Goal: Information Seeking & Learning: Find specific page/section

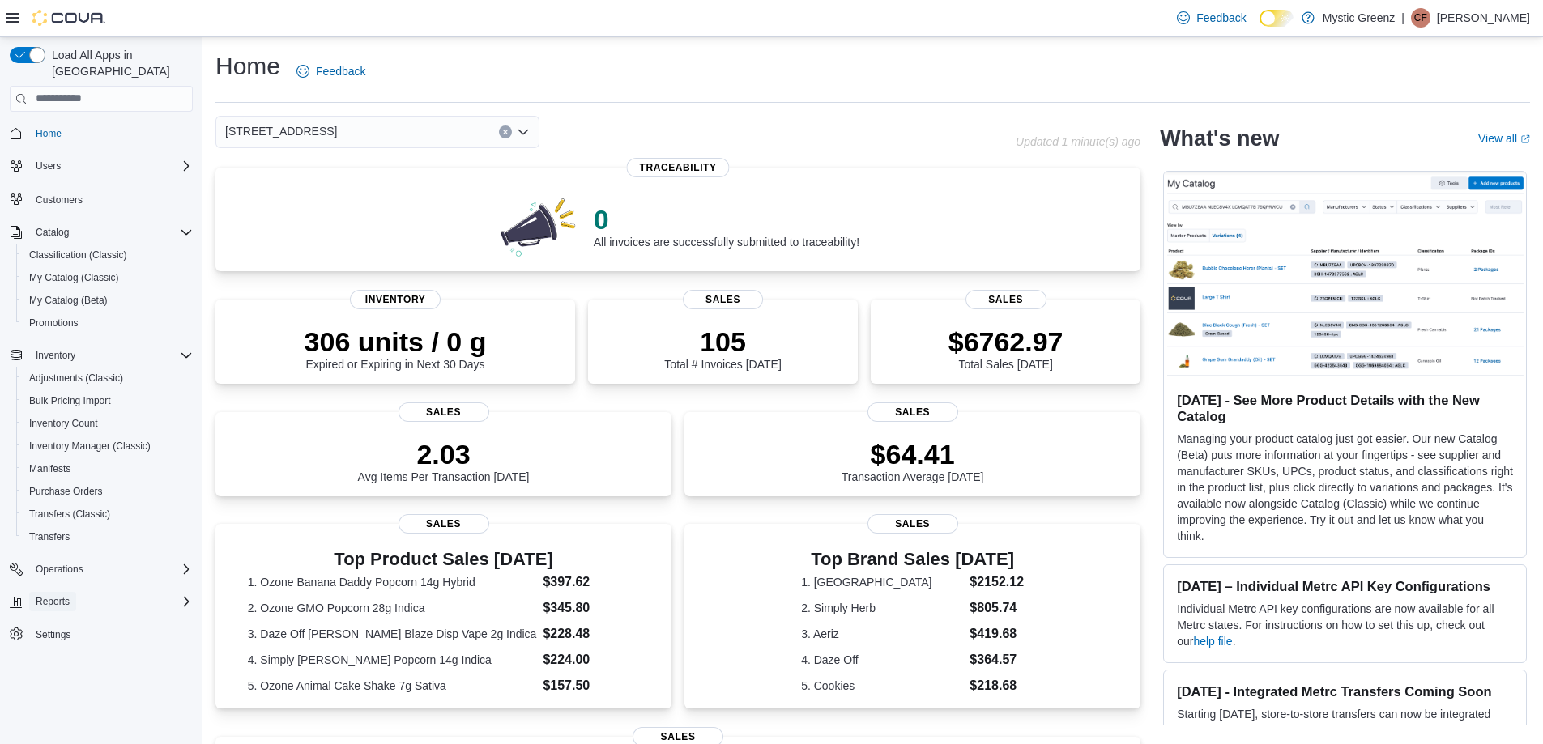
click at [58, 595] on span "Reports" at bounding box center [53, 601] width 34 height 13
click at [59, 686] on span "Reports" at bounding box center [46, 692] width 34 height 13
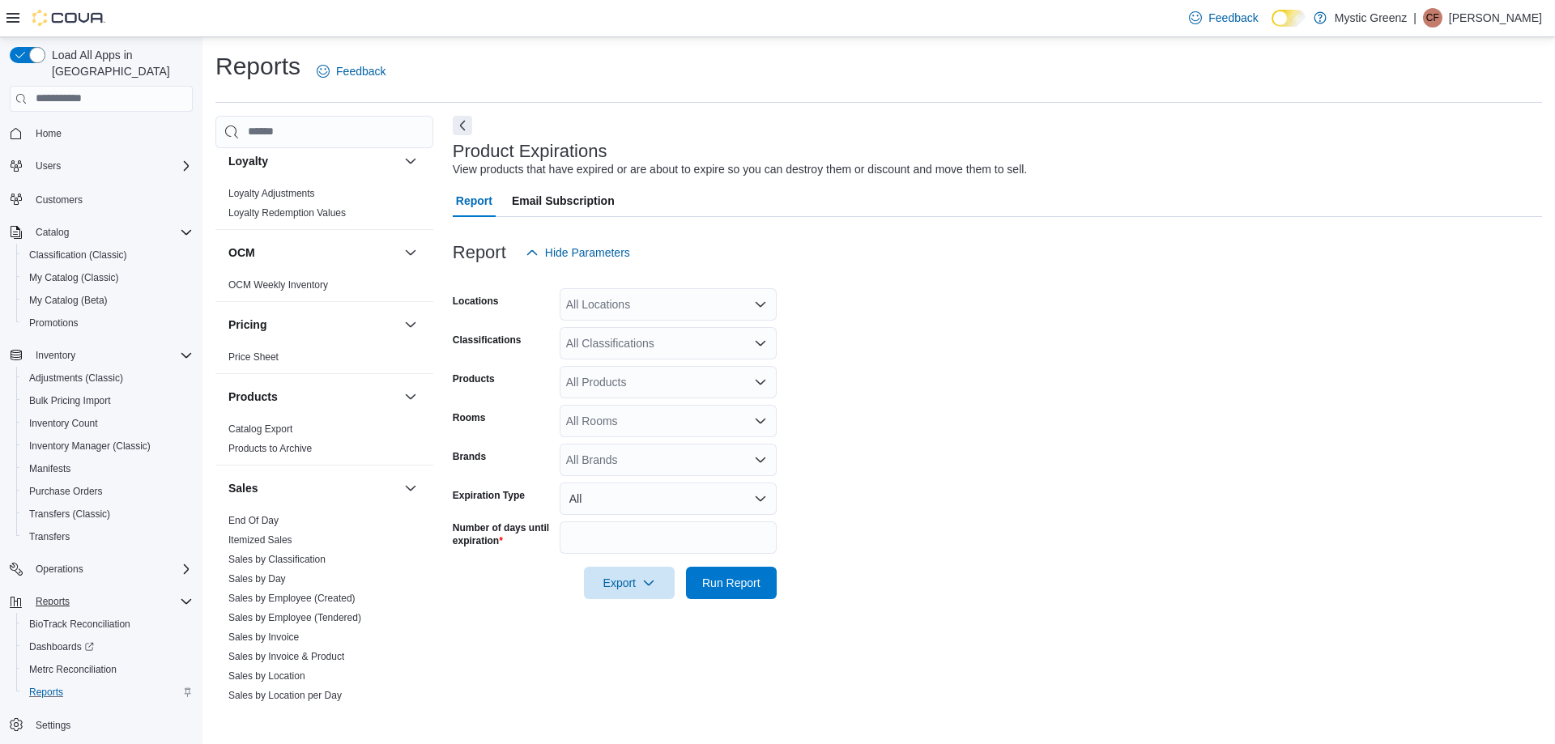
scroll to position [729, 0]
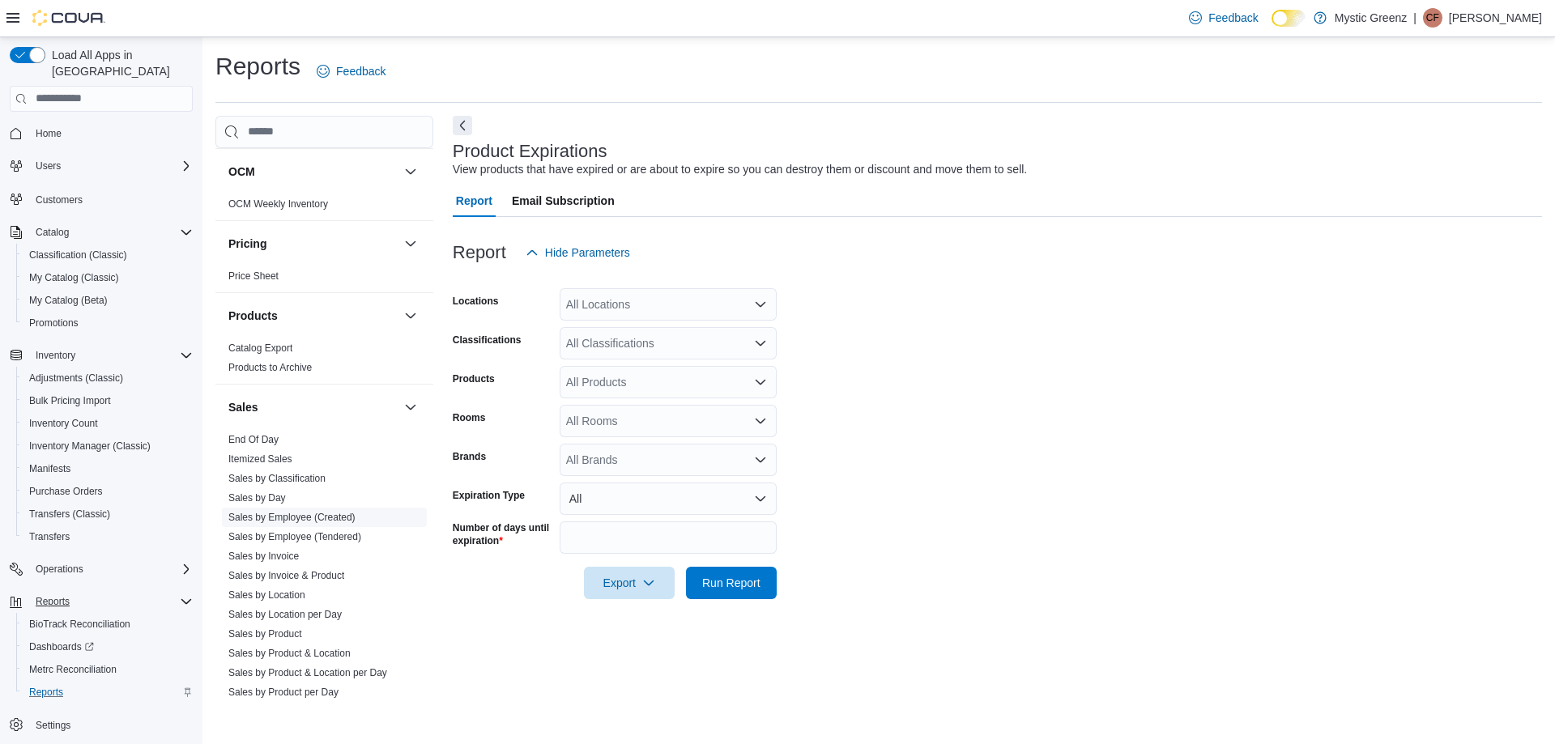
click at [290, 514] on link "Sales by Employee (Created)" at bounding box center [291, 517] width 127 height 11
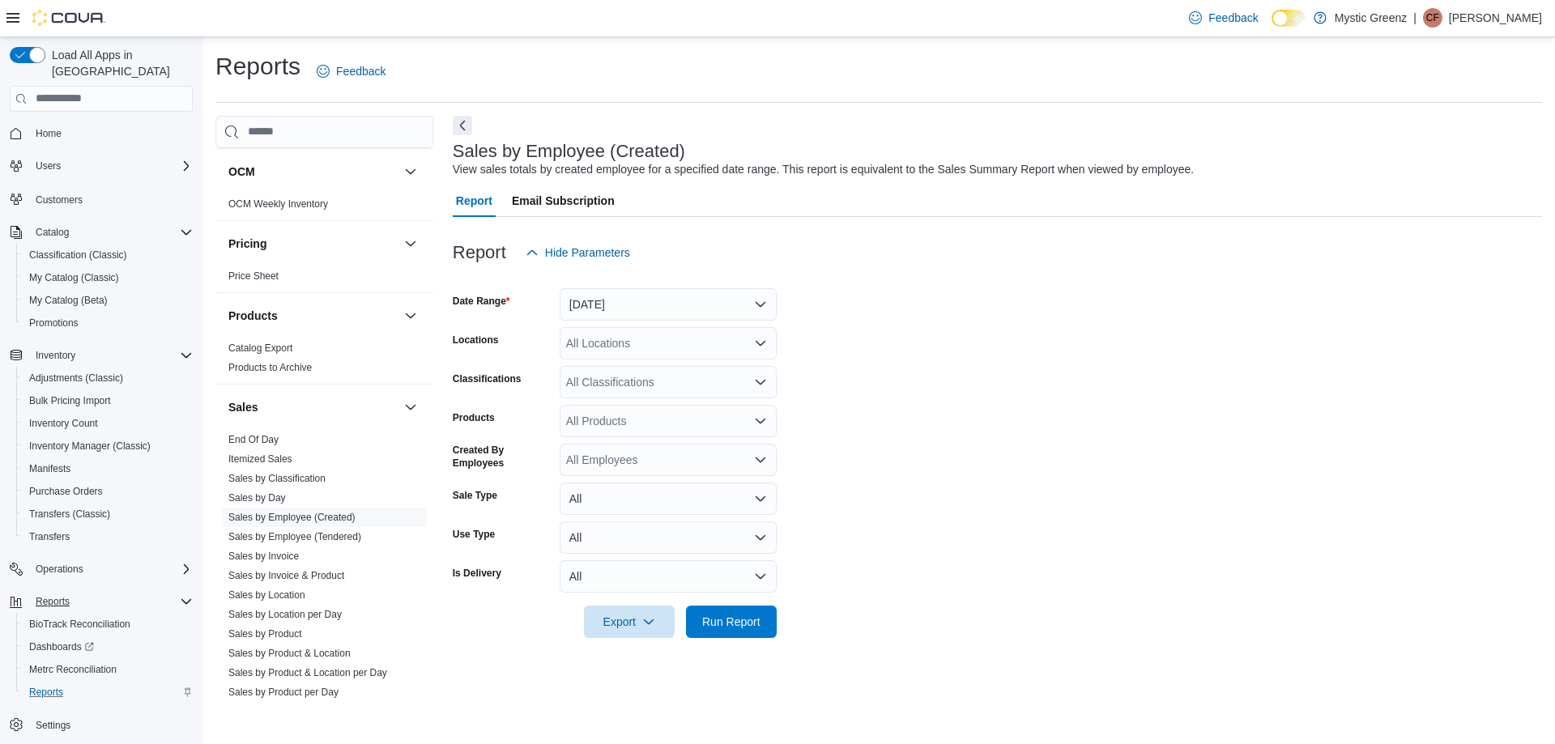
click at [641, 463] on div "All Employees" at bounding box center [668, 460] width 217 height 32
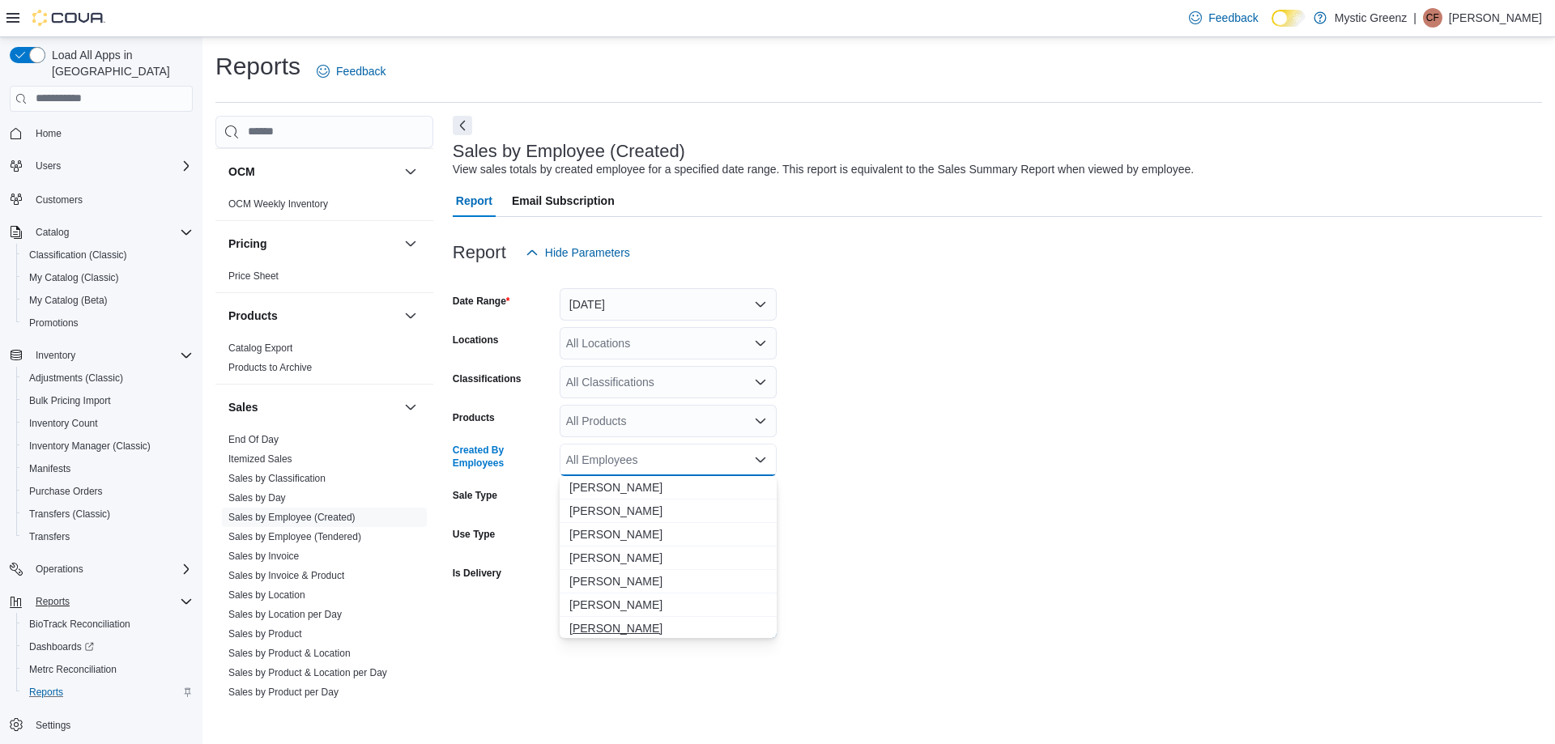
click at [634, 633] on span "[PERSON_NAME]" at bounding box center [668, 628] width 198 height 16
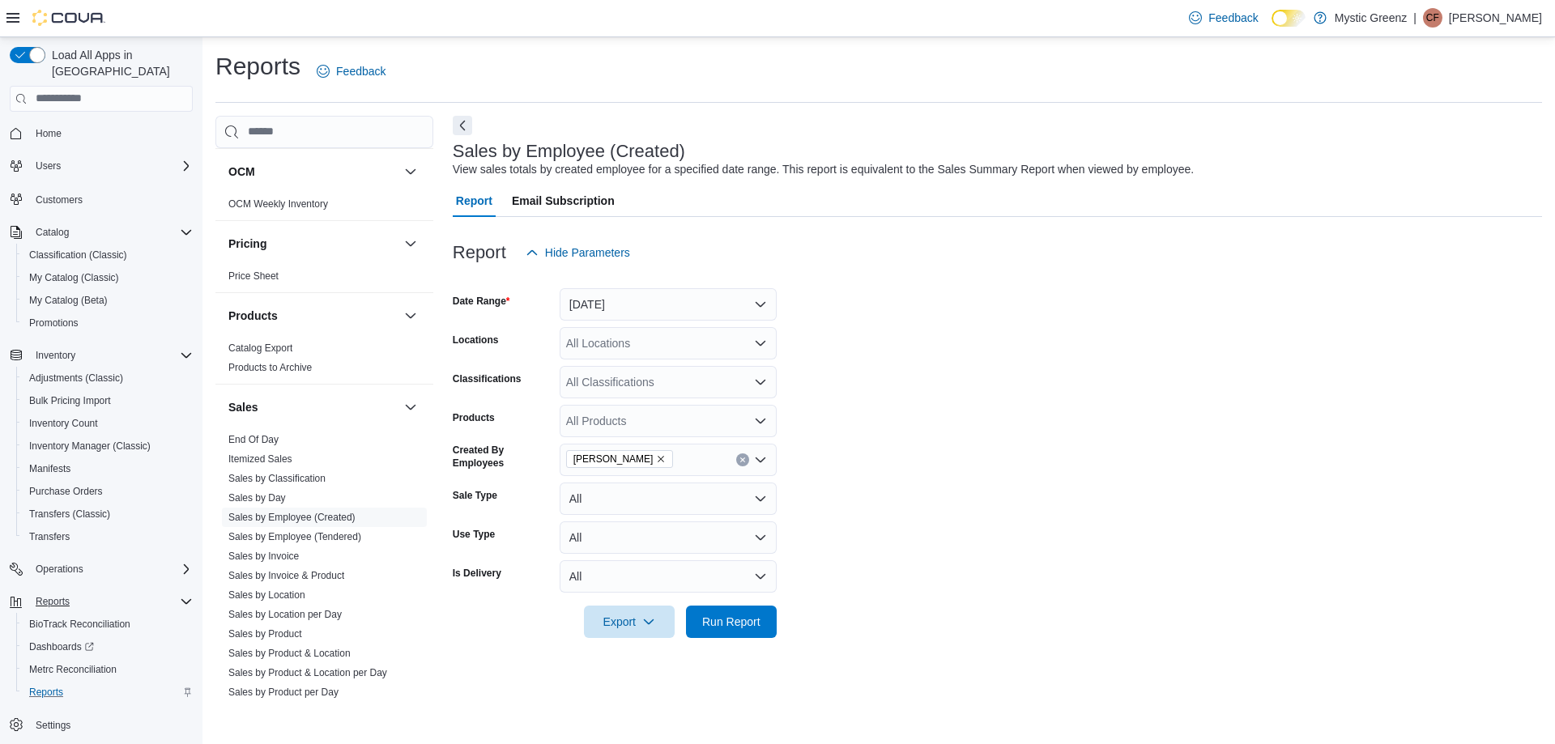
click at [947, 547] on form "Date Range [DATE] Locations All Locations Classifications All Classifications P…" at bounding box center [997, 453] width 1089 height 369
click at [736, 621] on span "Run Report" at bounding box center [731, 621] width 58 height 16
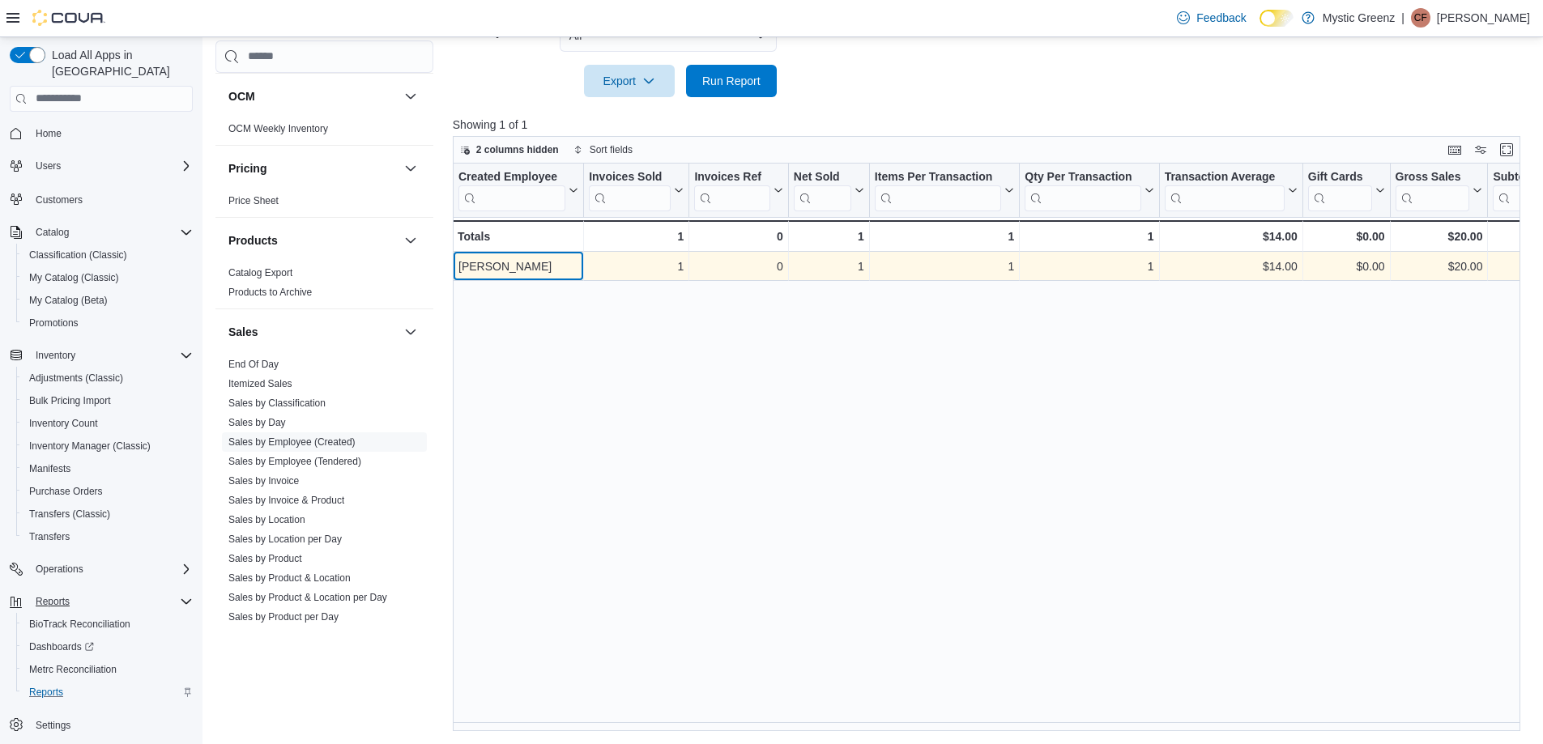
click at [495, 265] on div "[PERSON_NAME]" at bounding box center [518, 266] width 120 height 19
click at [528, 266] on div "[PERSON_NAME]" at bounding box center [518, 266] width 120 height 19
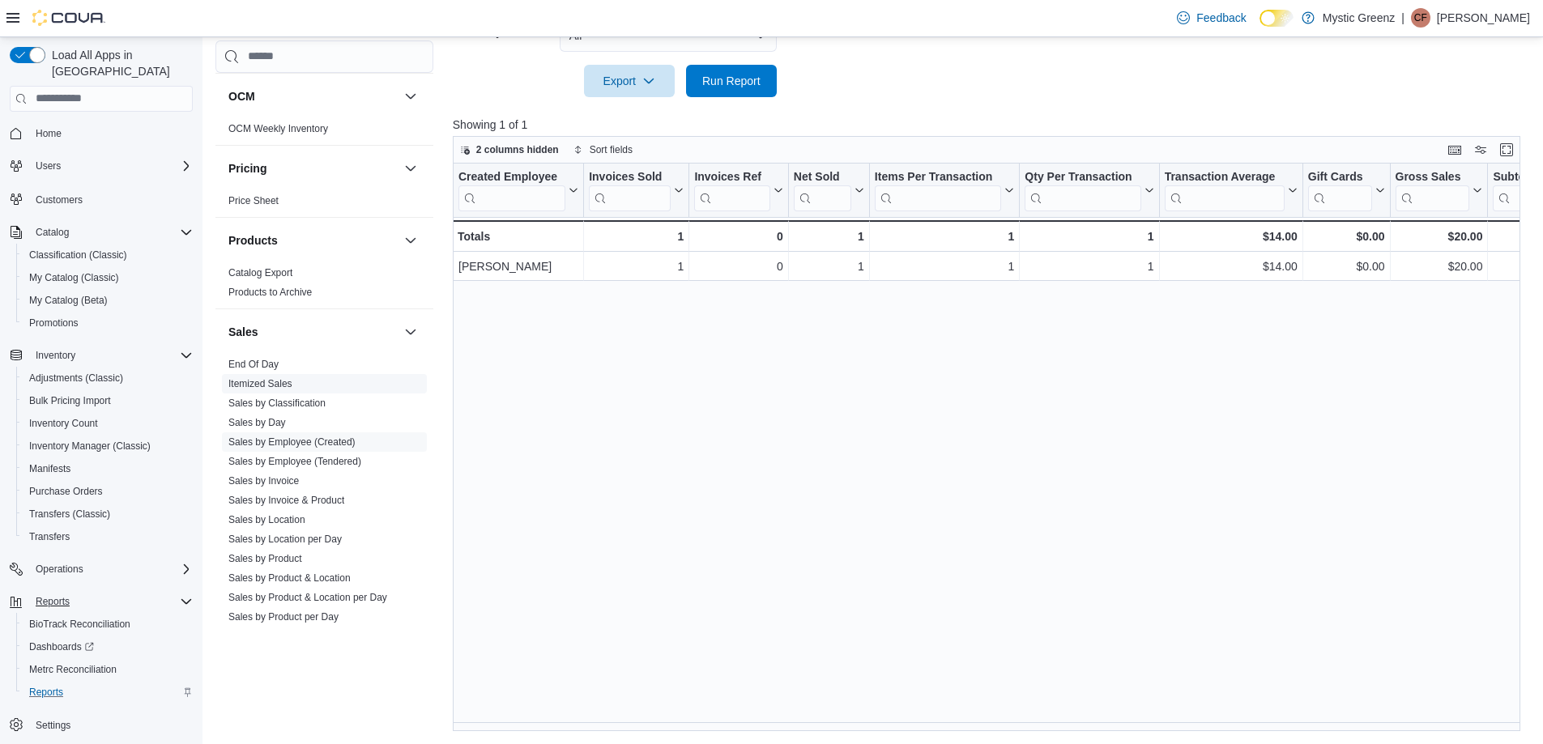
click at [275, 380] on link "Itemized Sales" at bounding box center [260, 383] width 64 height 11
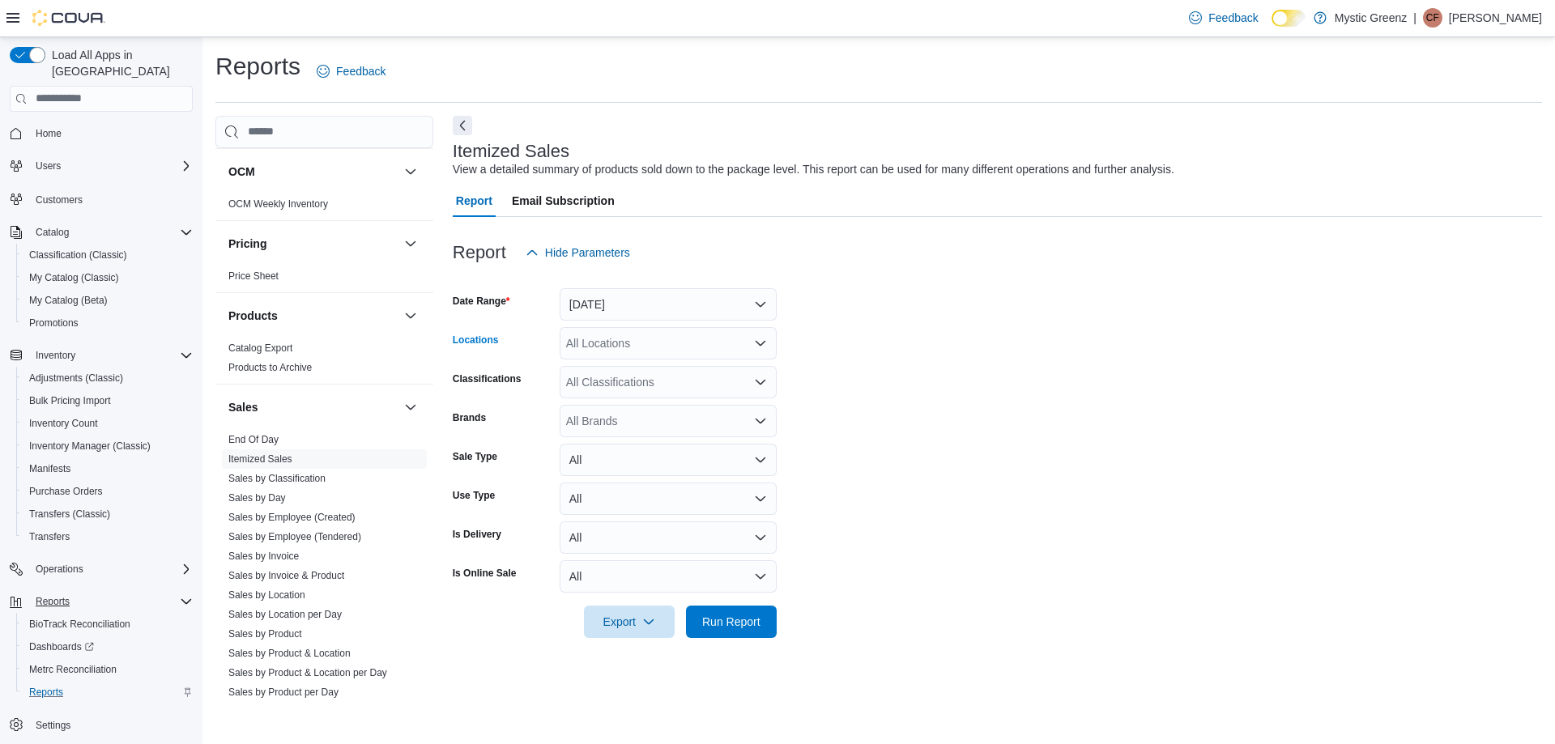
click at [631, 344] on div "All Locations" at bounding box center [668, 343] width 217 height 32
click at [660, 465] on span "[STREET_ADDRESS]" at bounding box center [650, 465] width 112 height 16
click at [905, 367] on form "Date Range [DATE] Locations [STREET_ADDRESS] Combo box. Selected. [STREET_ADDRE…" at bounding box center [997, 453] width 1089 height 369
click at [741, 625] on span "Run Report" at bounding box center [731, 621] width 58 height 16
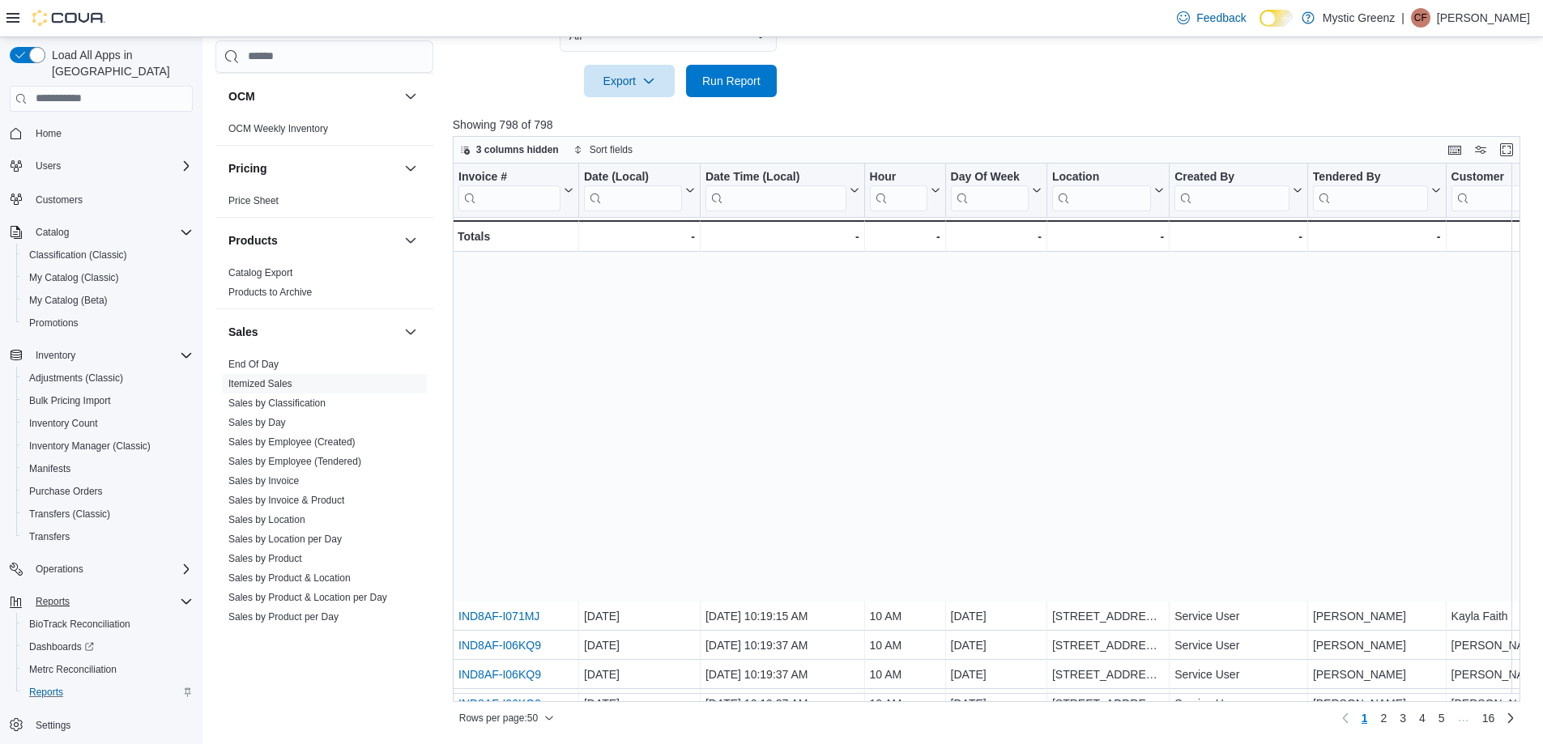
scroll to position [1016, 0]
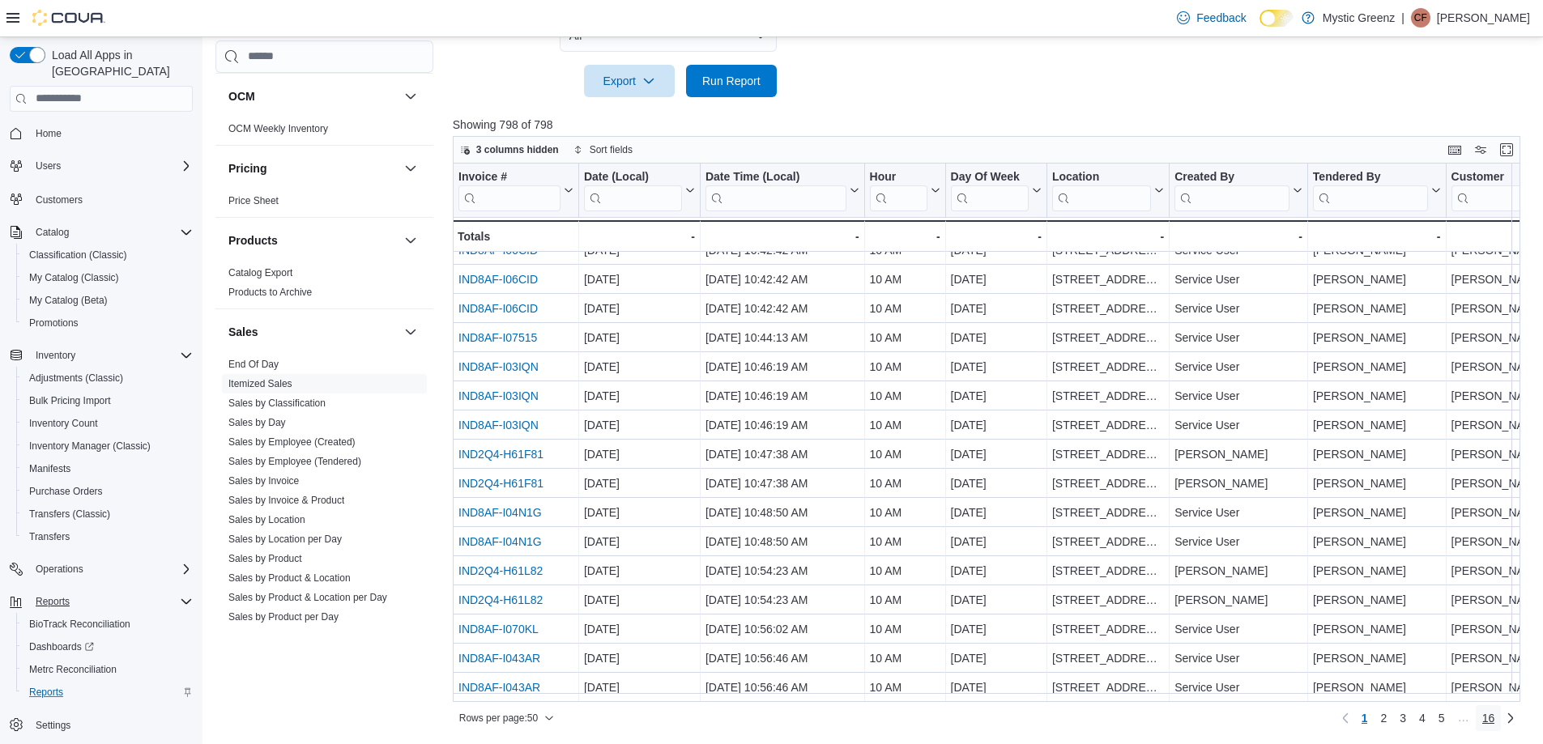
click at [1495, 720] on span "16" at bounding box center [1488, 718] width 13 height 16
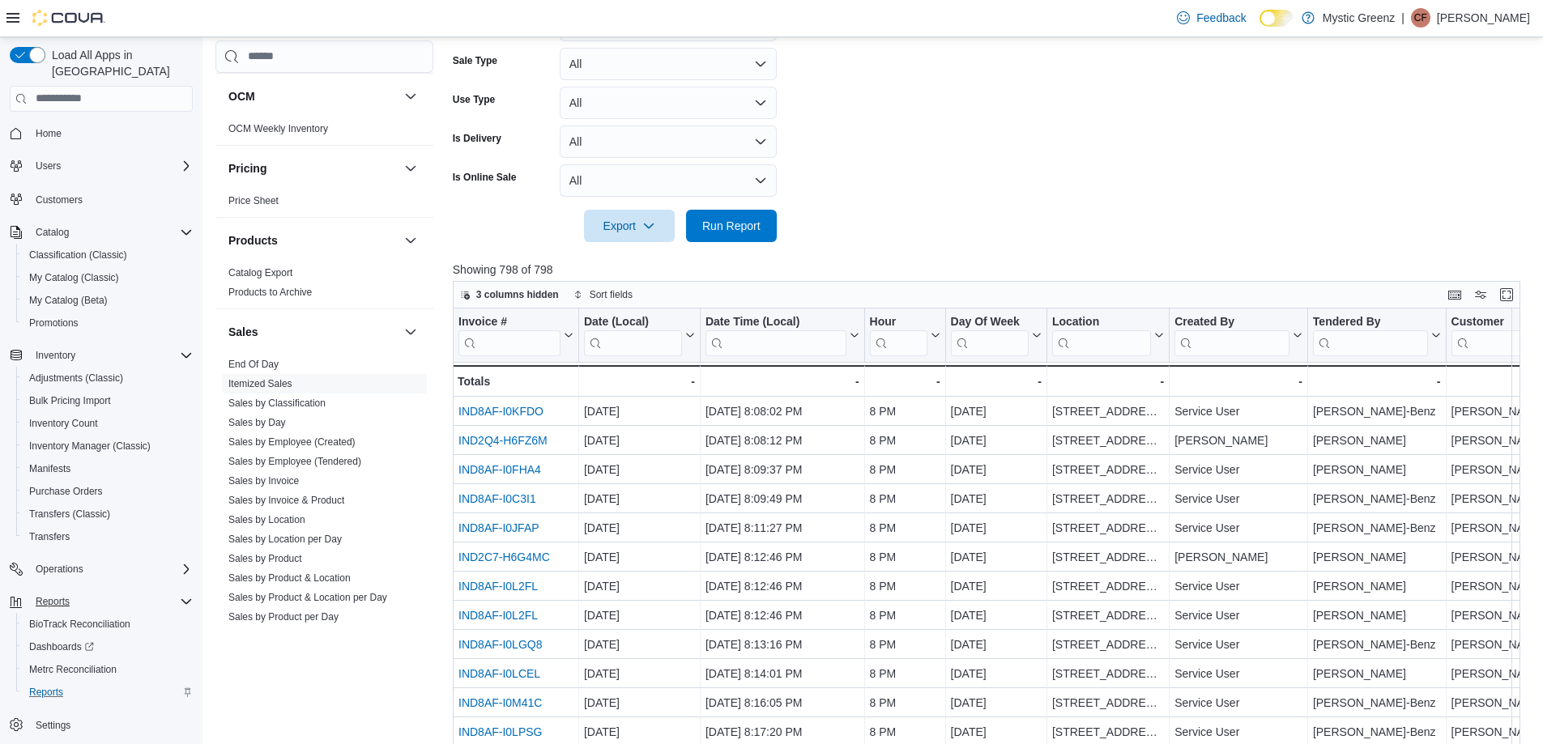
scroll to position [541, 0]
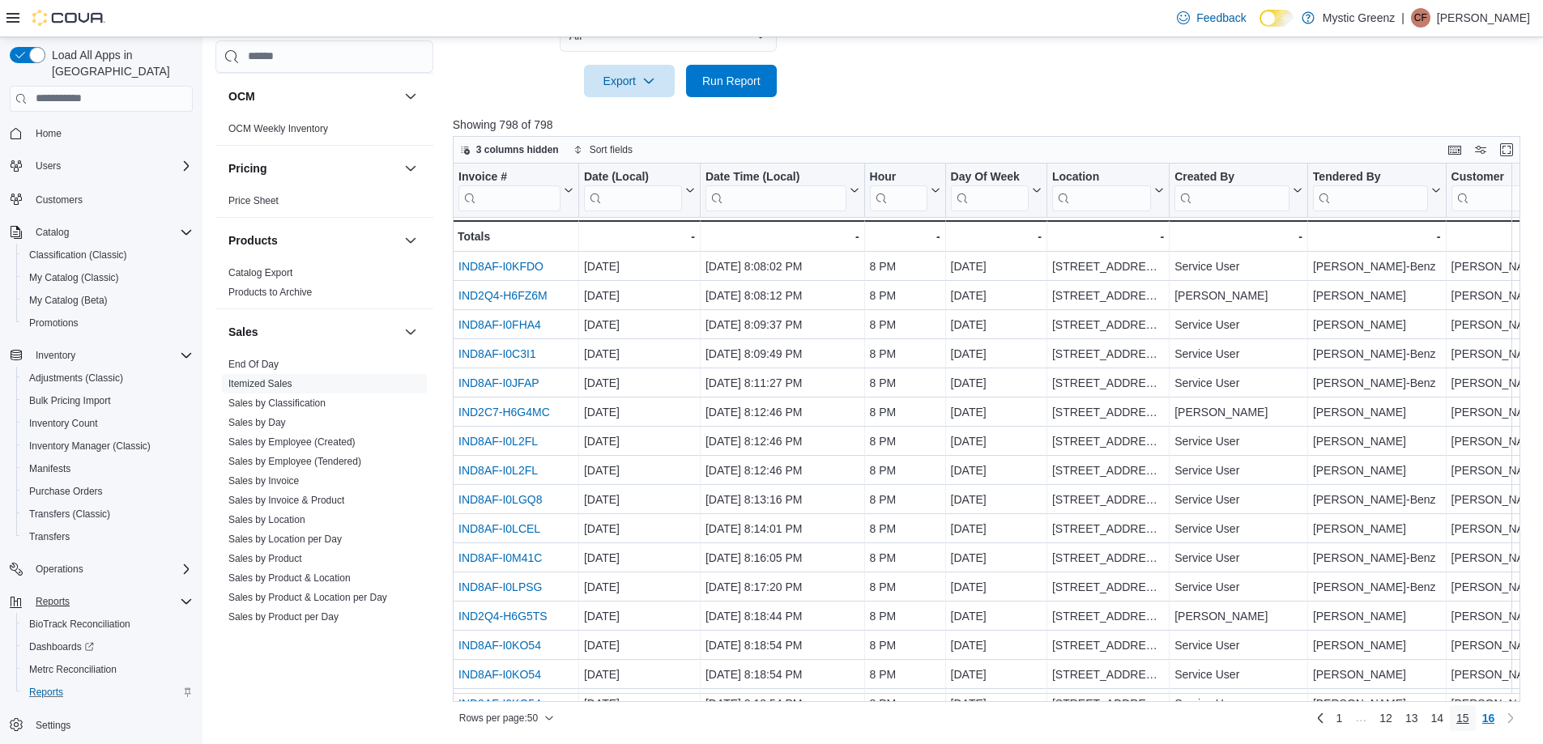
click at [1469, 716] on span "15" at bounding box center [1462, 718] width 13 height 16
click at [1443, 720] on span "14" at bounding box center [1436, 718] width 13 height 16
click at [1418, 719] on span "13" at bounding box center [1411, 718] width 13 height 16
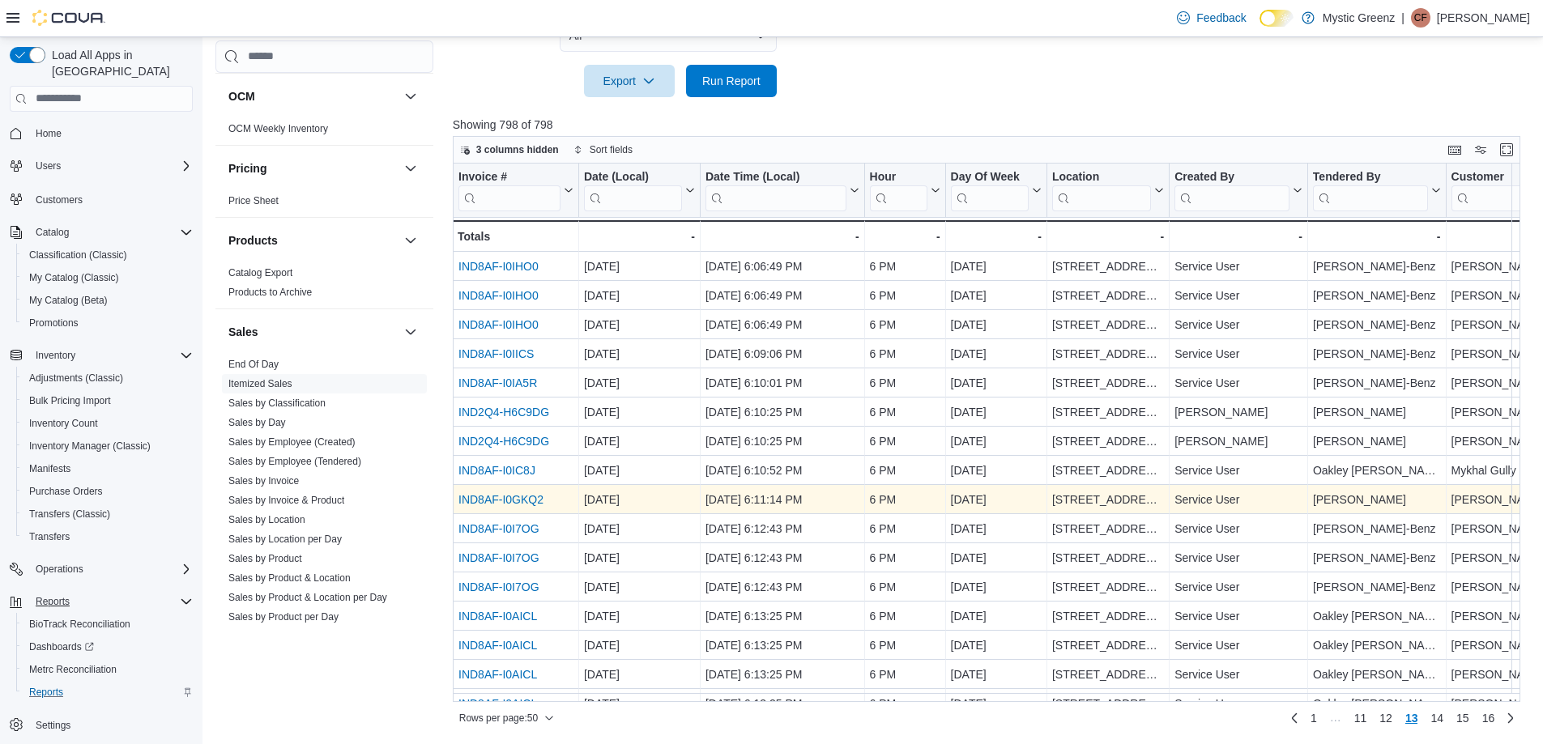
click at [489, 500] on link "IND8AF-I0GKQ2" at bounding box center [500, 499] width 85 height 13
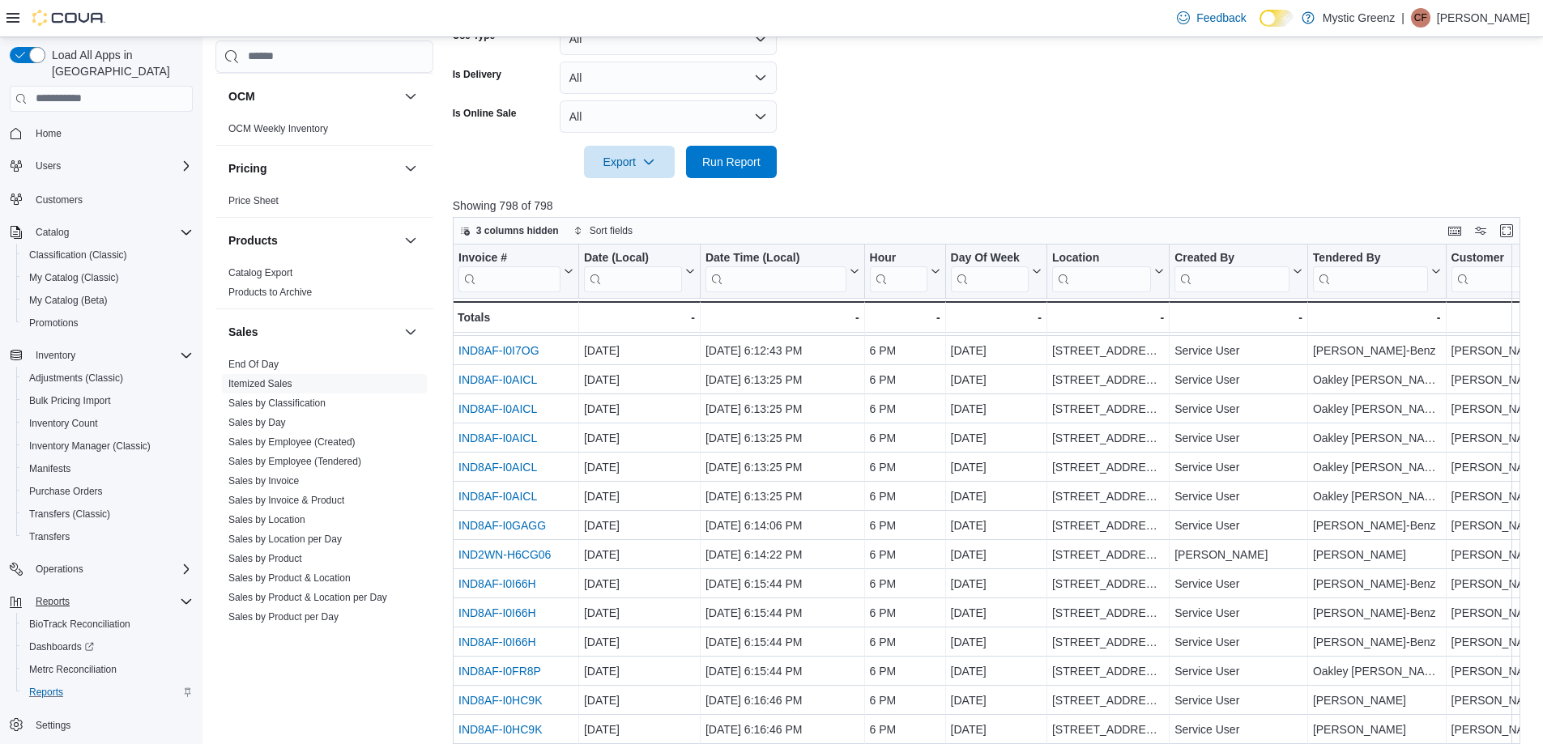
scroll to position [324, 0]
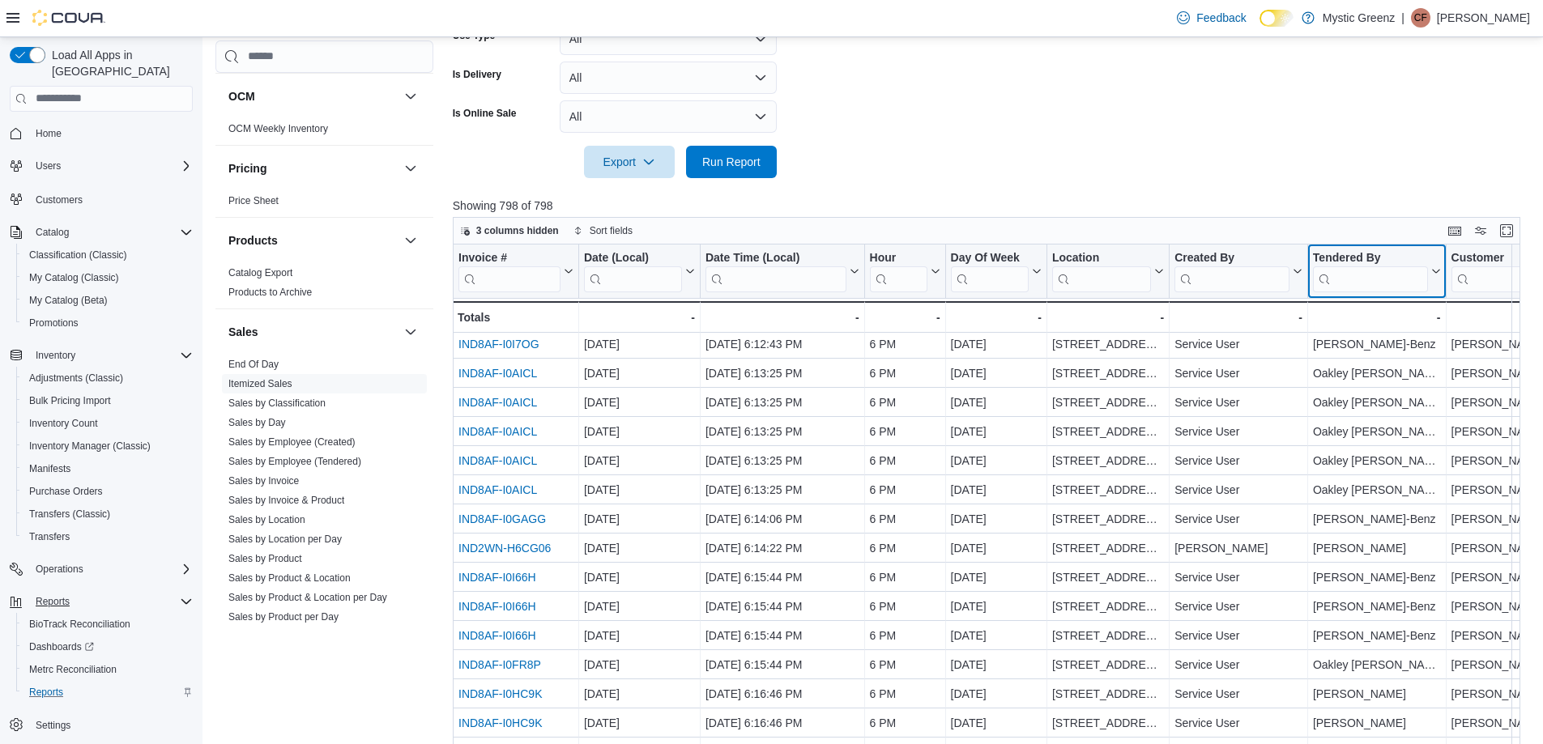
click at [1376, 285] on input "search" at bounding box center [1370, 279] width 115 height 26
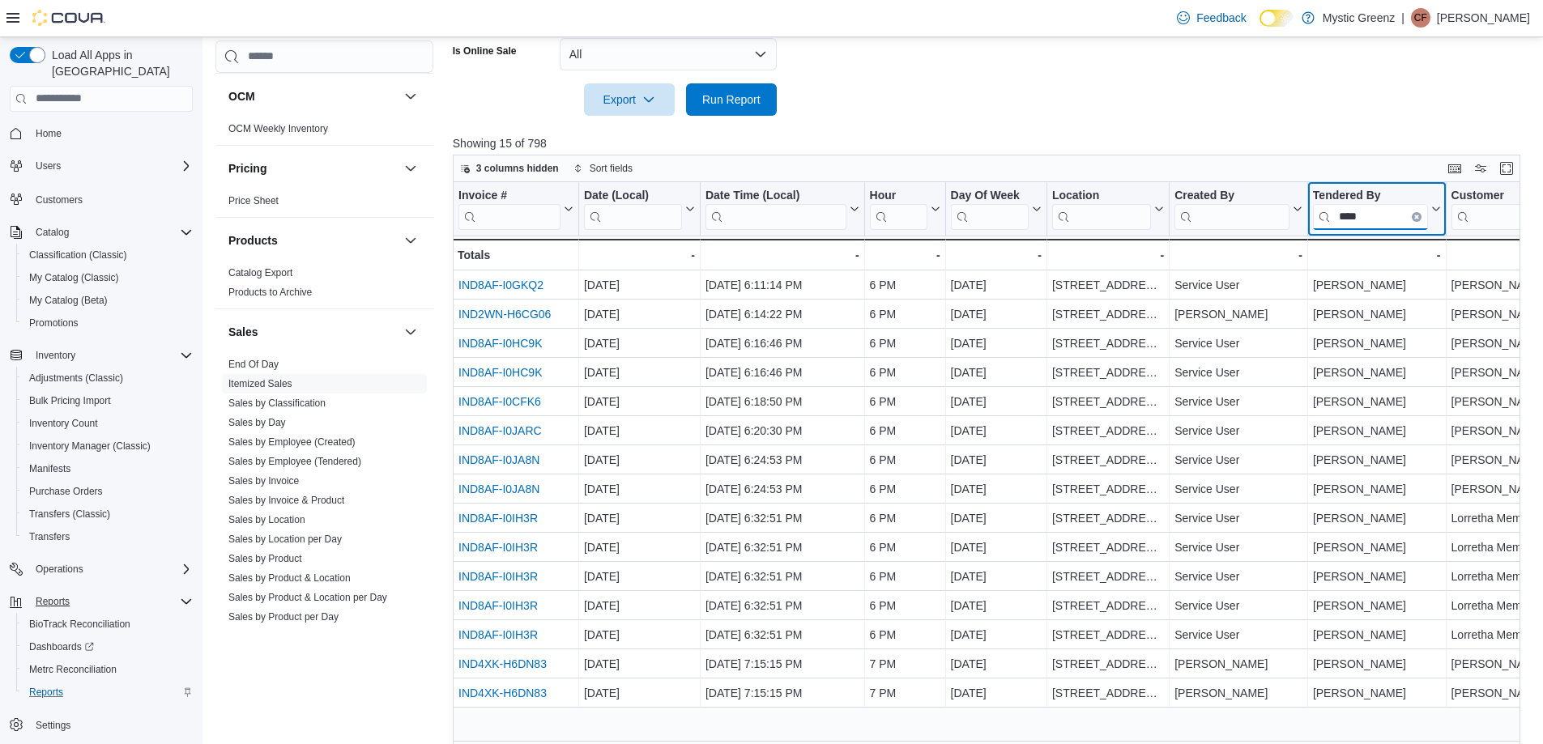
scroll to position [541, 0]
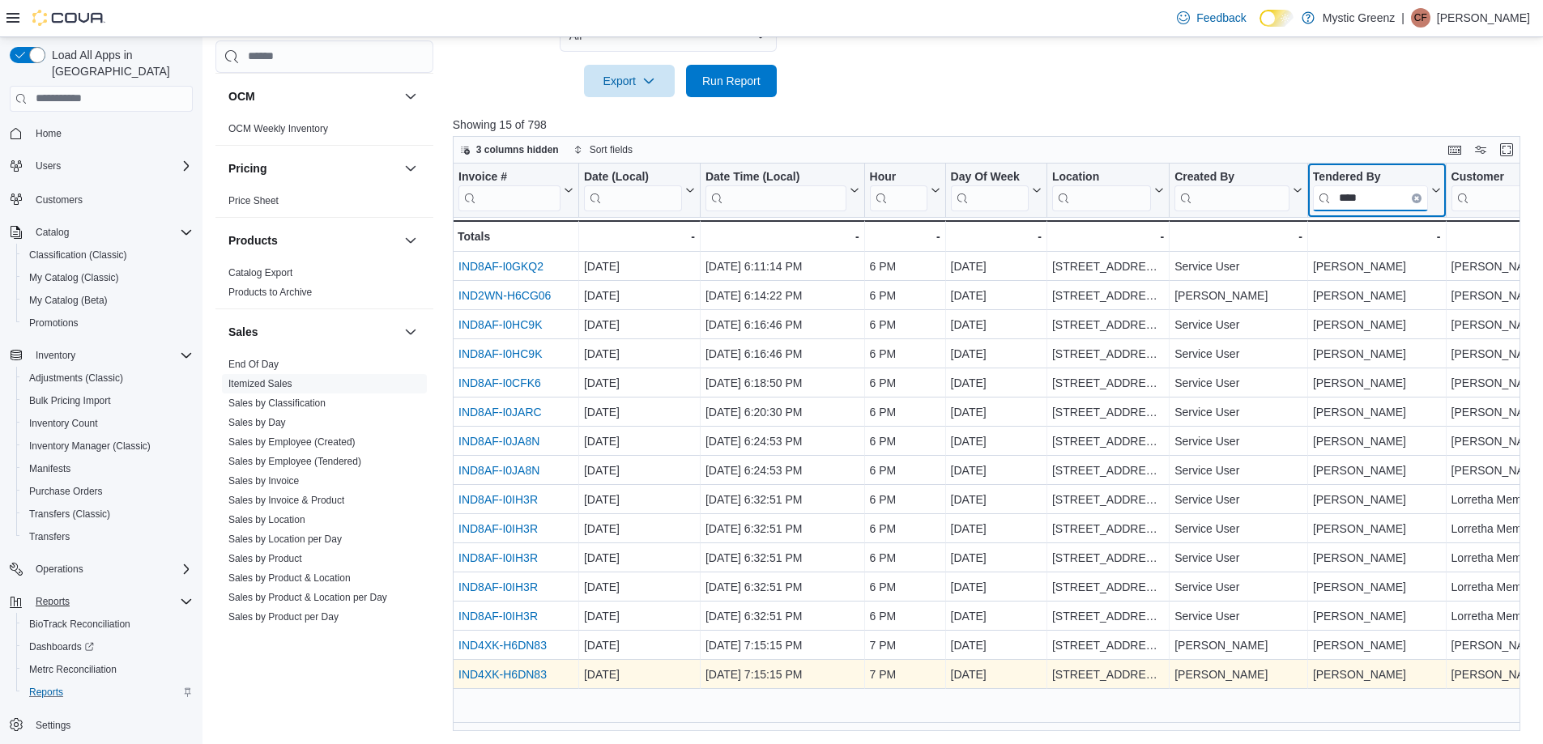
type input "****"
click at [515, 674] on link "IND4XK-H6DN83" at bounding box center [502, 674] width 88 height 13
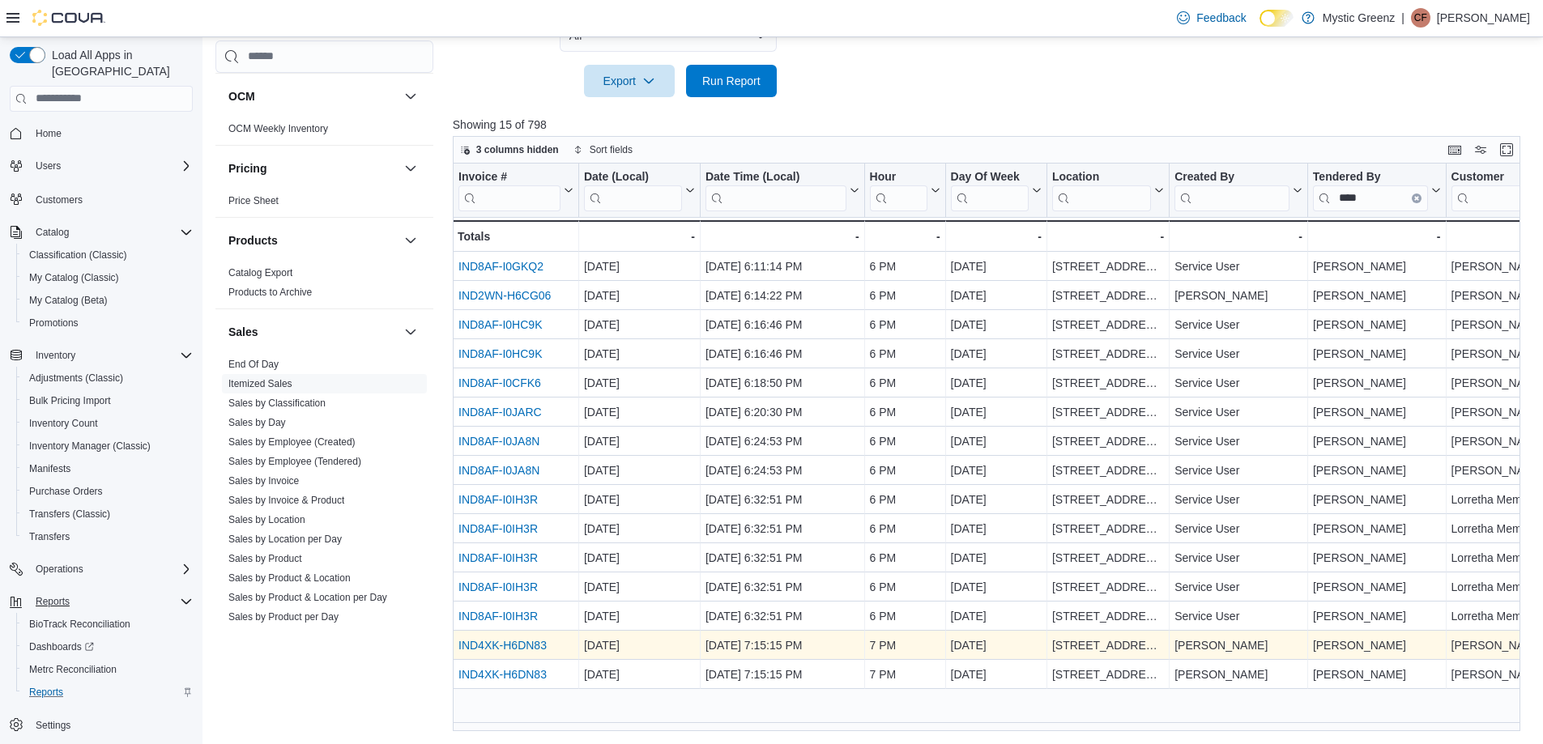
click at [505, 647] on link "IND4XK-H6DN83" at bounding box center [502, 645] width 88 height 13
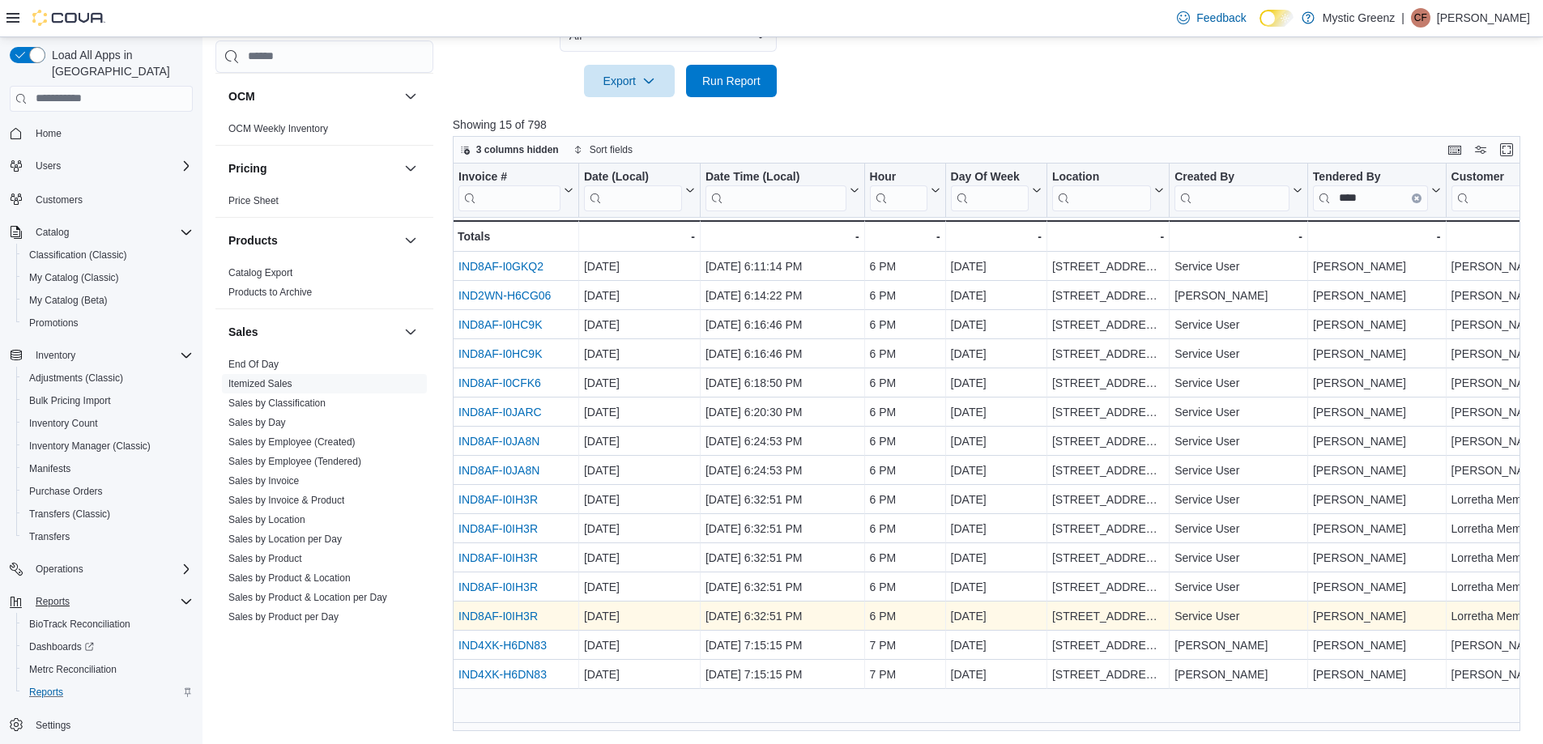
click at [521, 612] on link "IND8AF-I0IH3R" at bounding box center [497, 616] width 79 height 13
click at [511, 616] on link "IND8AF-I0IH3R" at bounding box center [497, 616] width 79 height 13
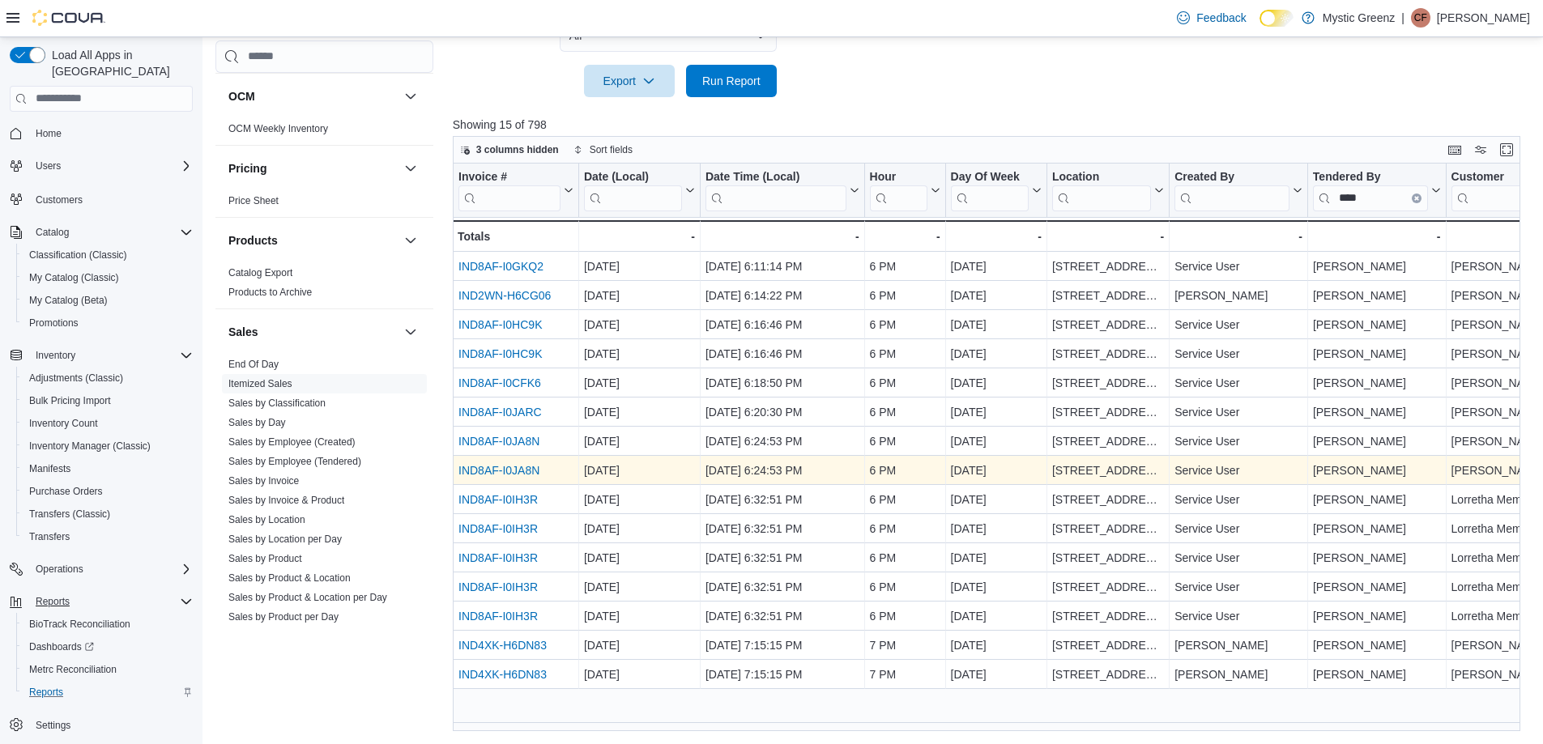
click at [511, 469] on link "IND8AF-I0JA8N" at bounding box center [498, 470] width 81 height 13
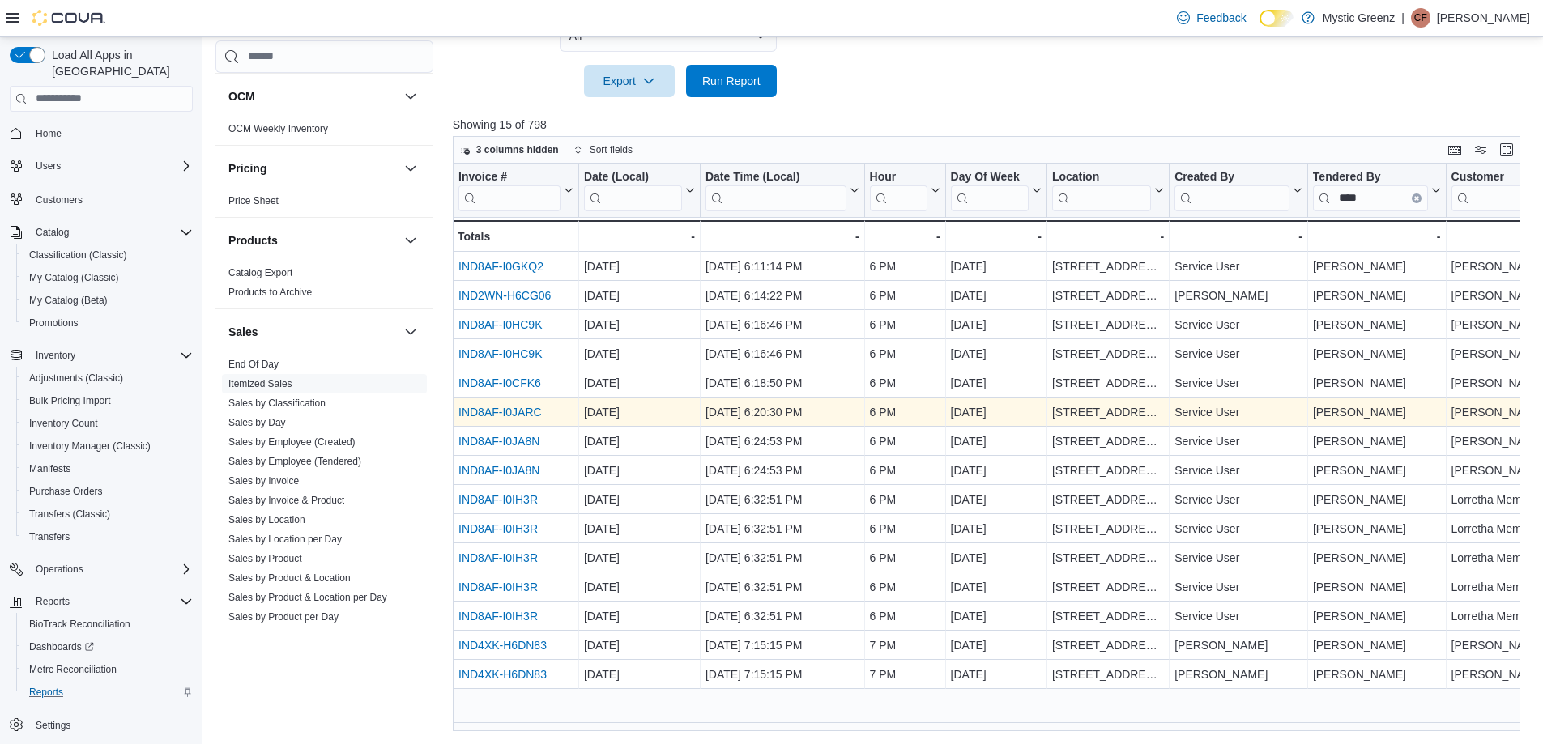
click at [517, 414] on link "IND8AF-I0JARC" at bounding box center [499, 412] width 83 height 13
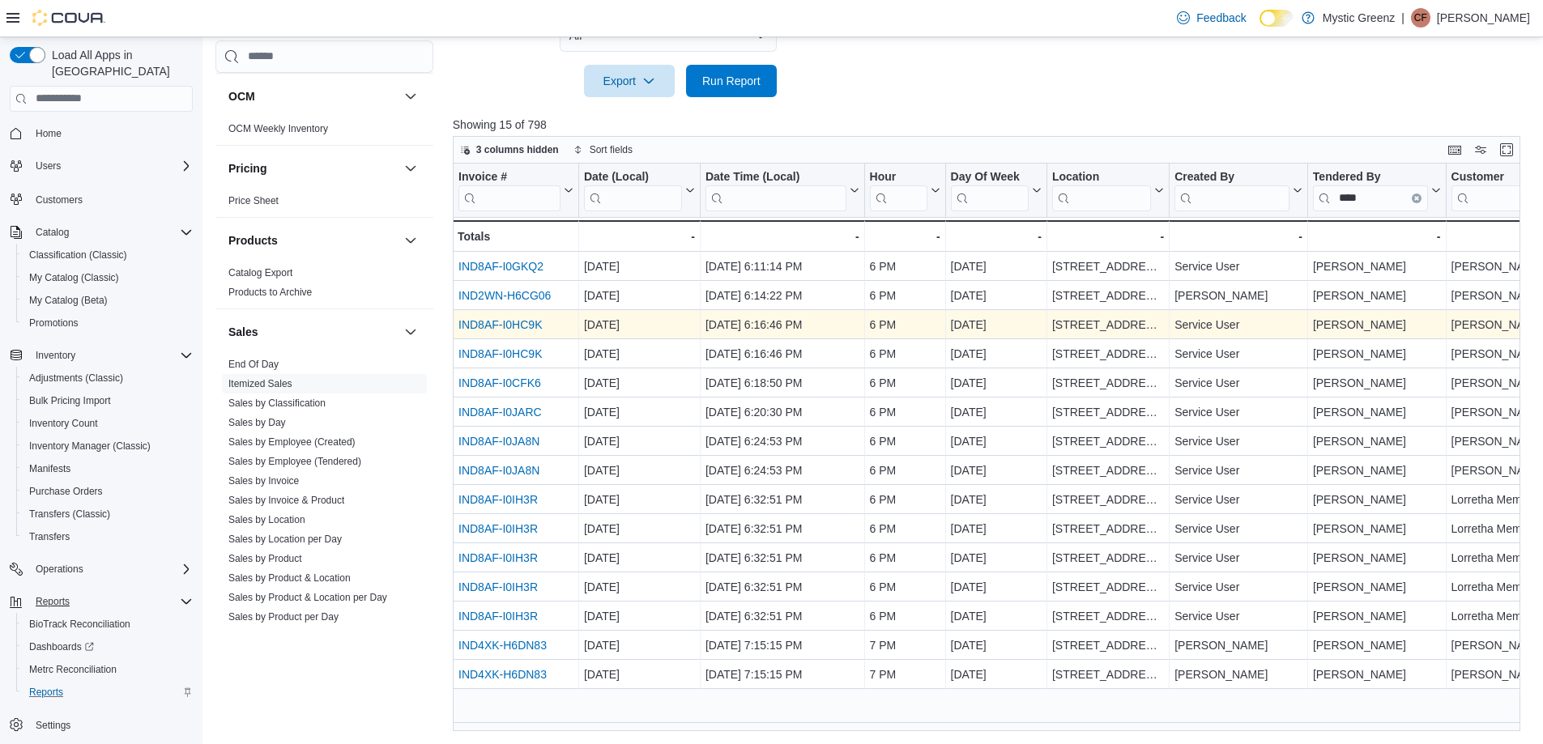
click at [509, 323] on link "IND8AF-I0HC9K" at bounding box center [499, 324] width 83 height 13
